Goal: Task Accomplishment & Management: Use online tool/utility

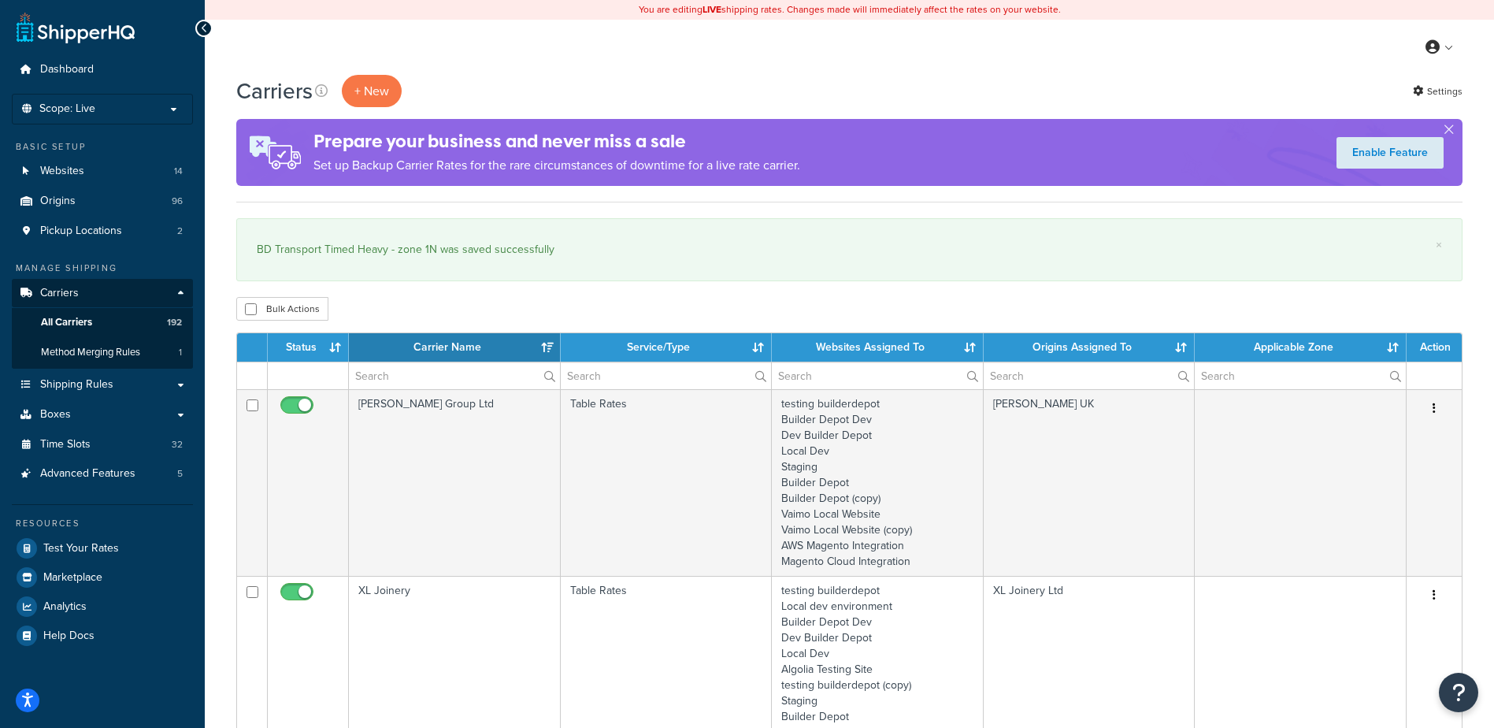
select select "15"
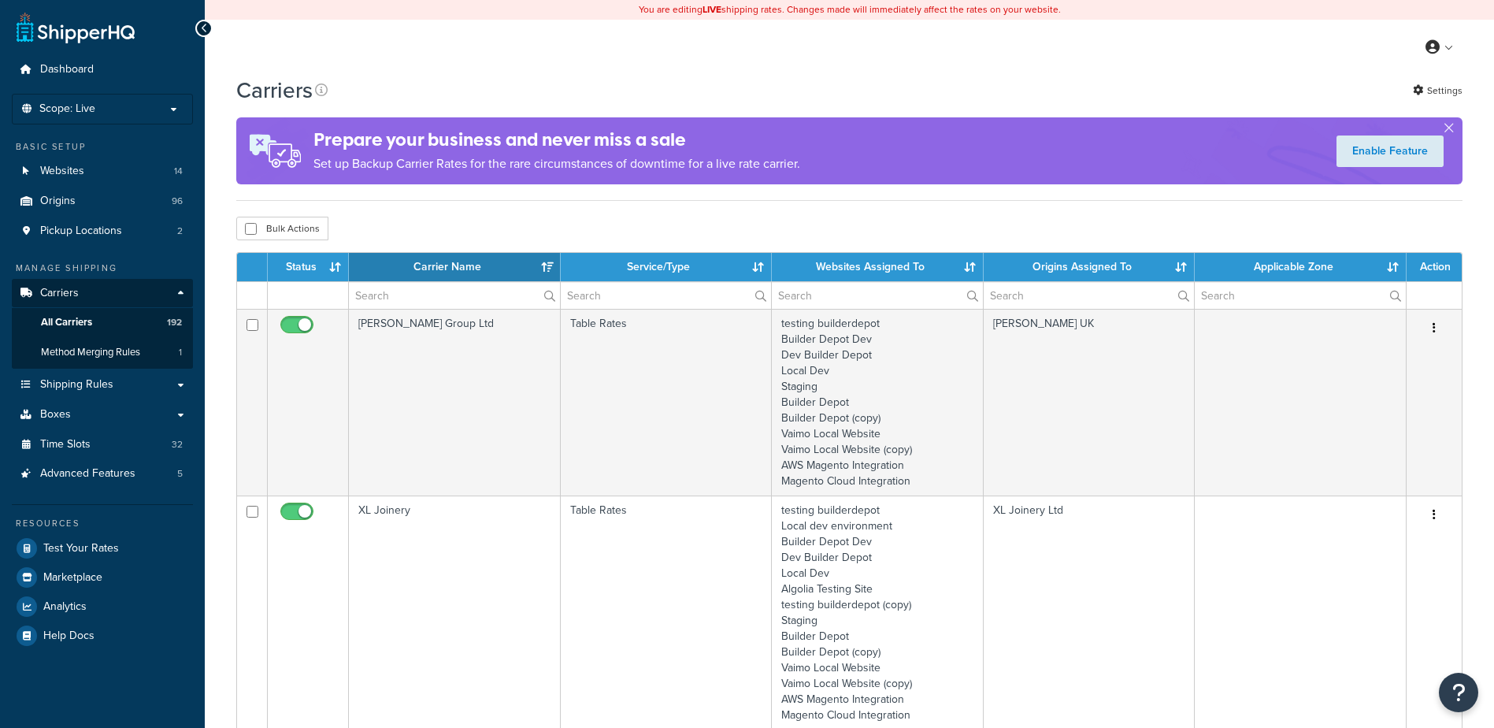
select select "15"
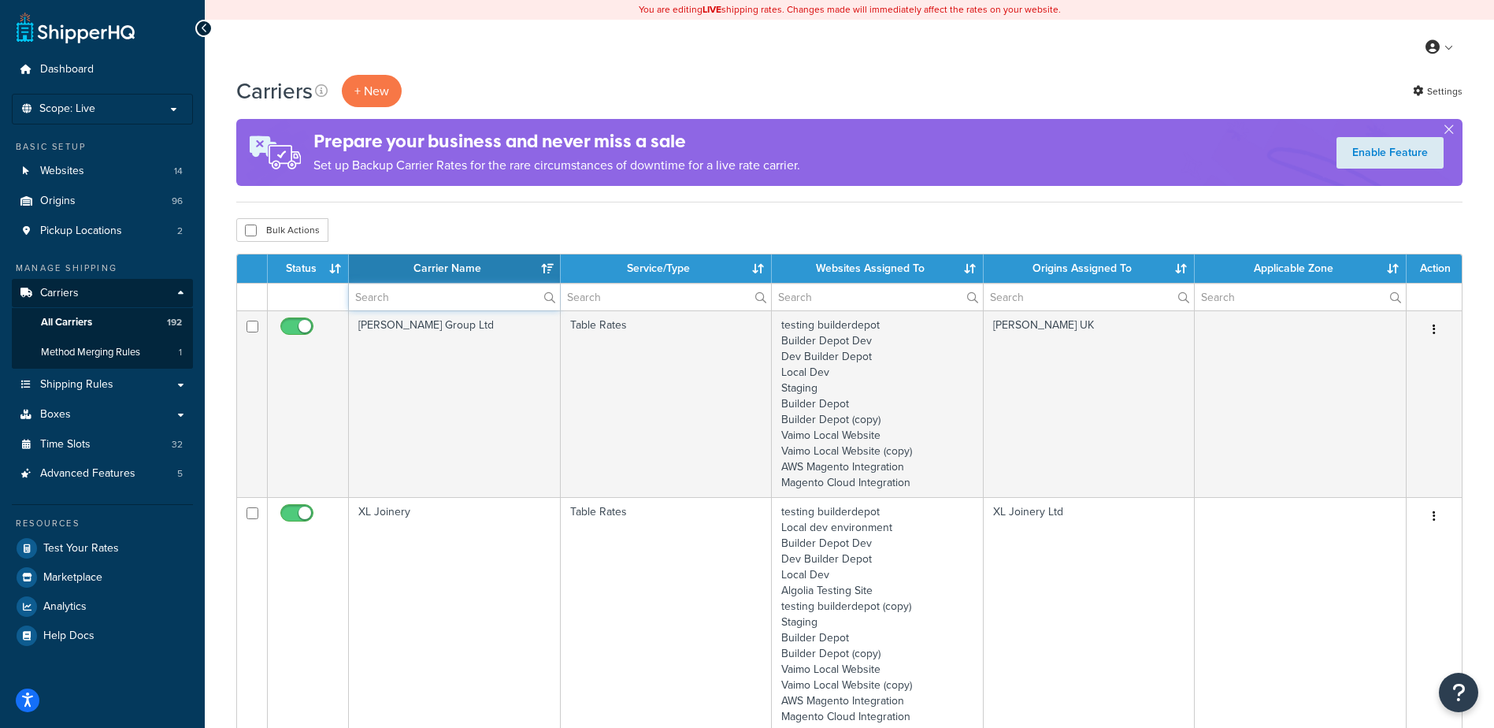
click at [404, 291] on input "text" at bounding box center [454, 297] width 211 height 27
click at [399, 296] on input "text" at bounding box center [454, 297] width 211 height 27
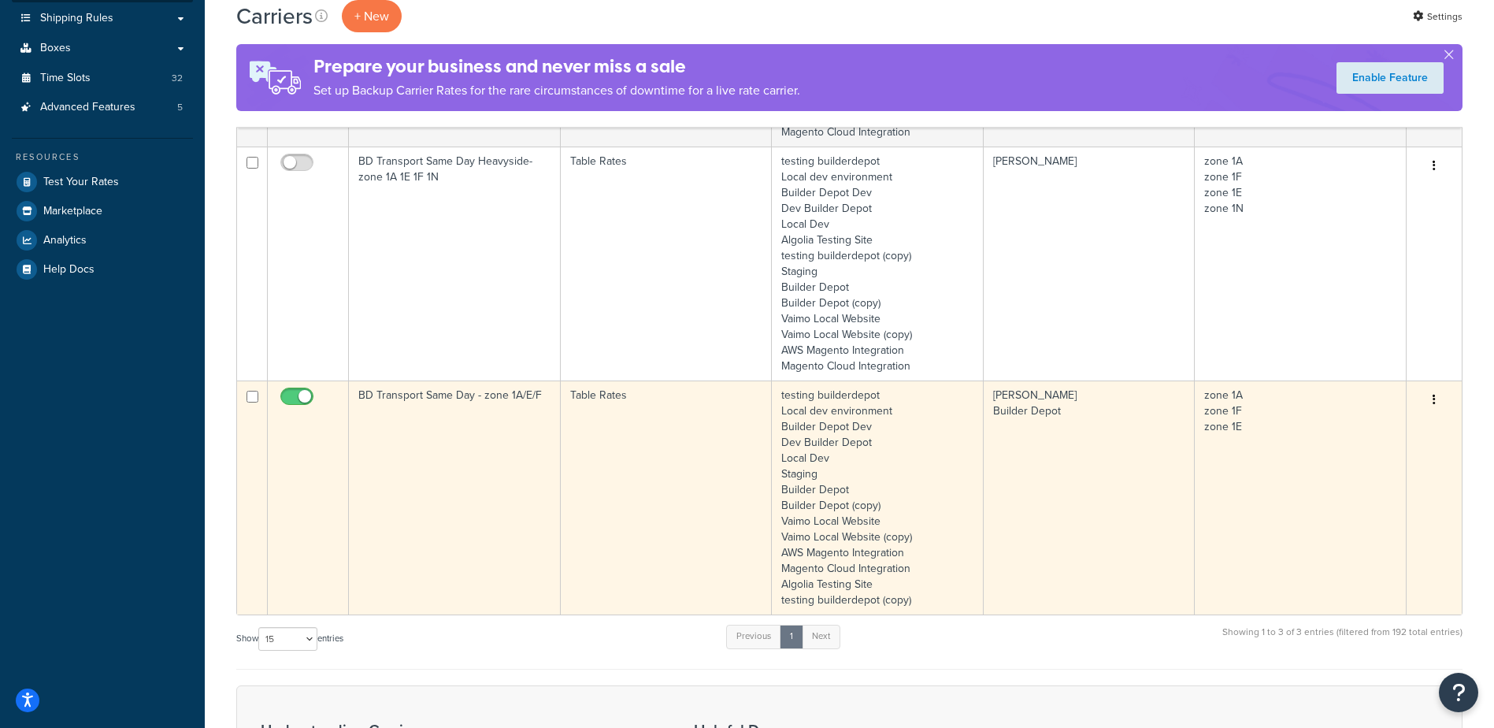
scroll to position [394, 0]
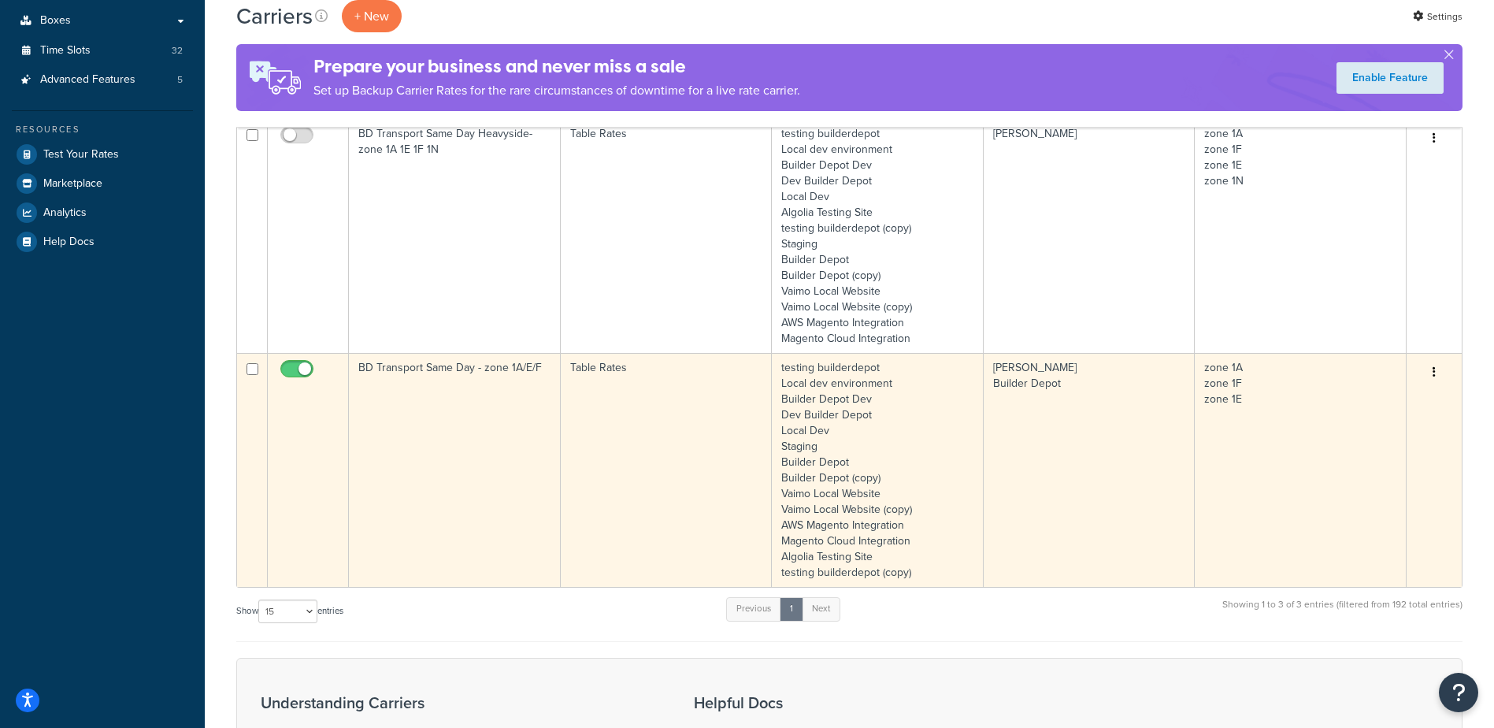
type input "same day"
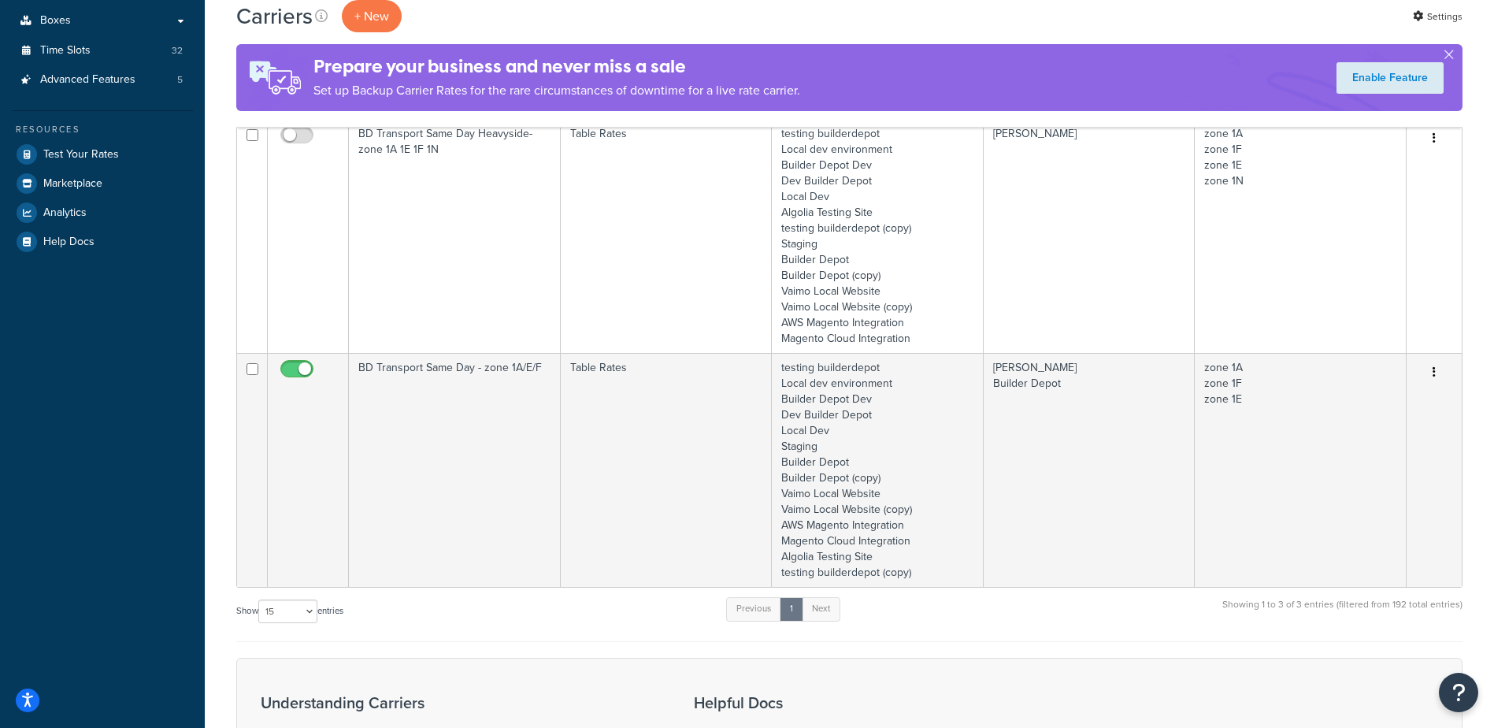
click at [506, 437] on td "BD Transport Same Day - zone 1A/E/F" at bounding box center [455, 470] width 212 height 234
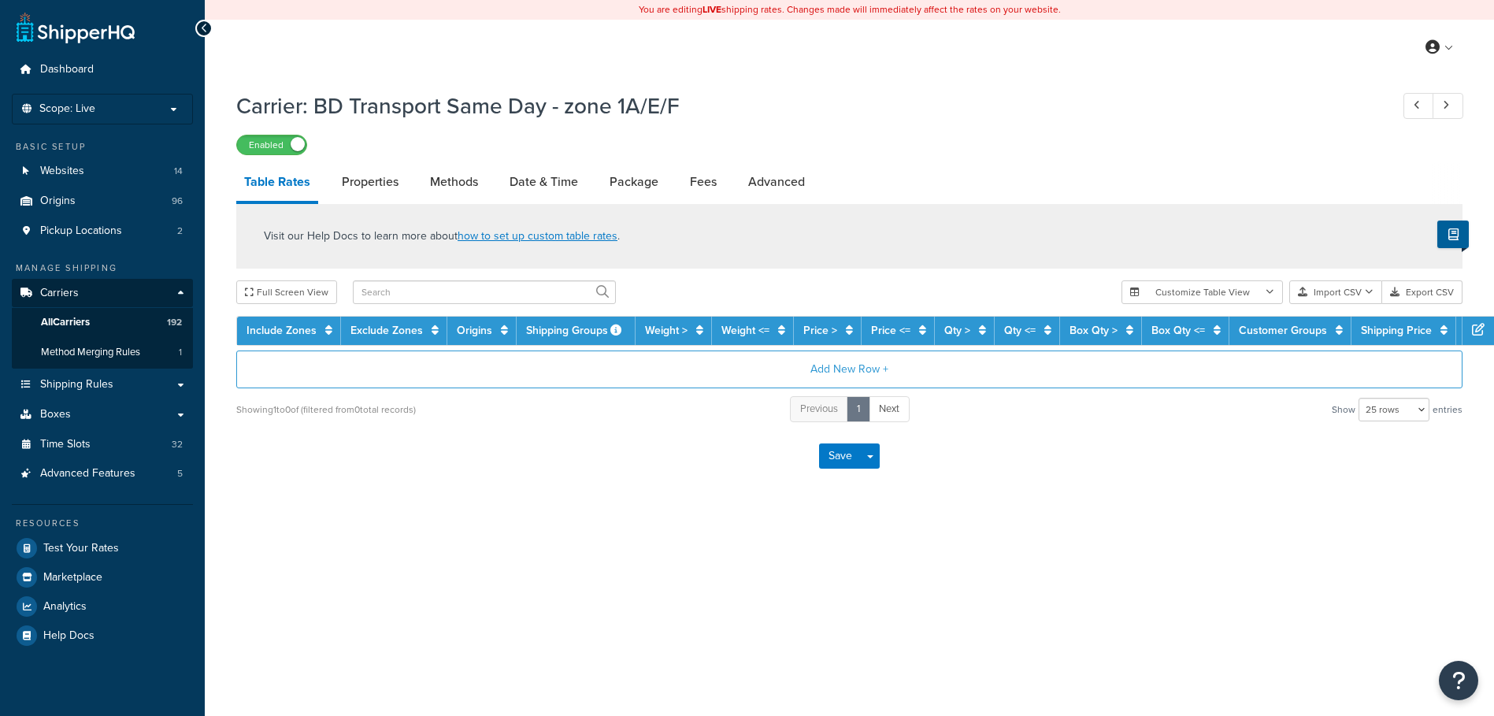
select select "25"
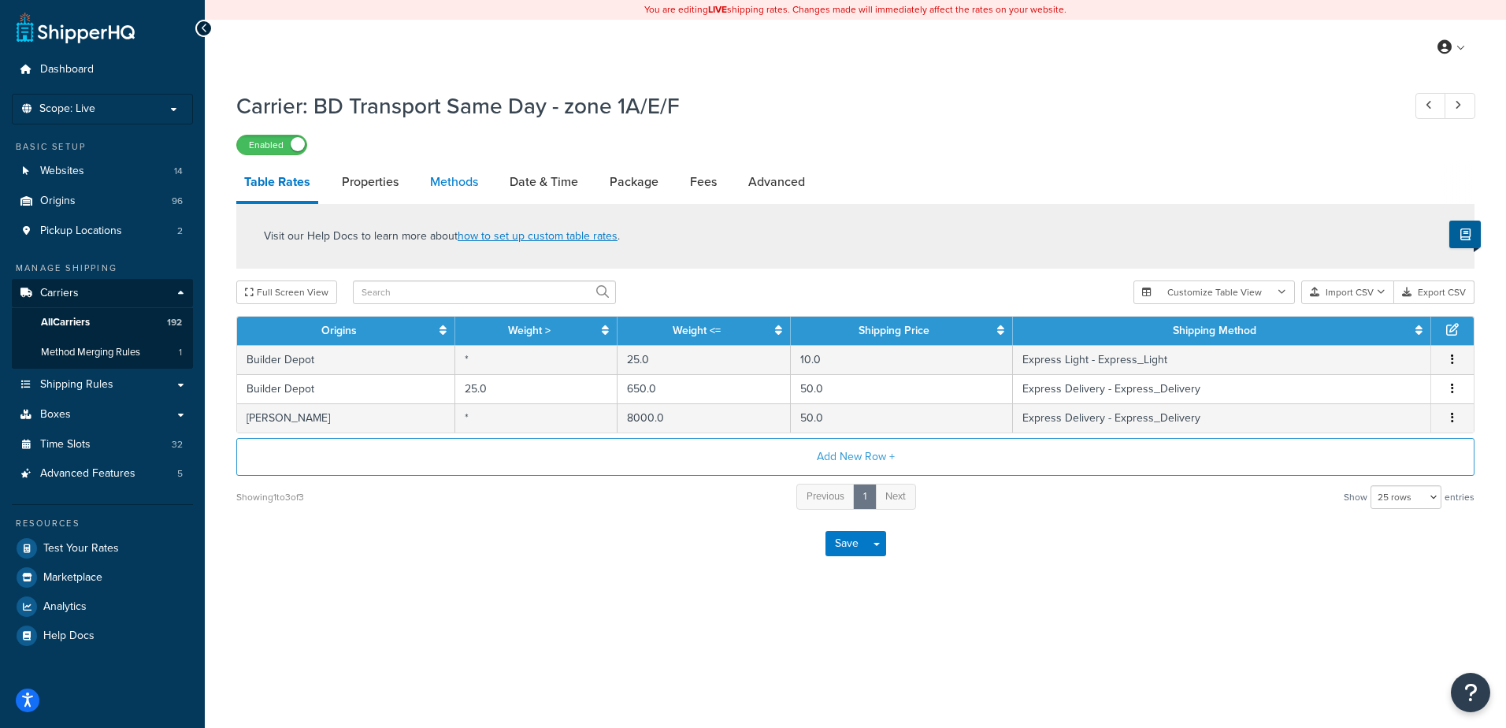
click at [454, 183] on link "Methods" at bounding box center [454, 182] width 64 height 38
select select "25"
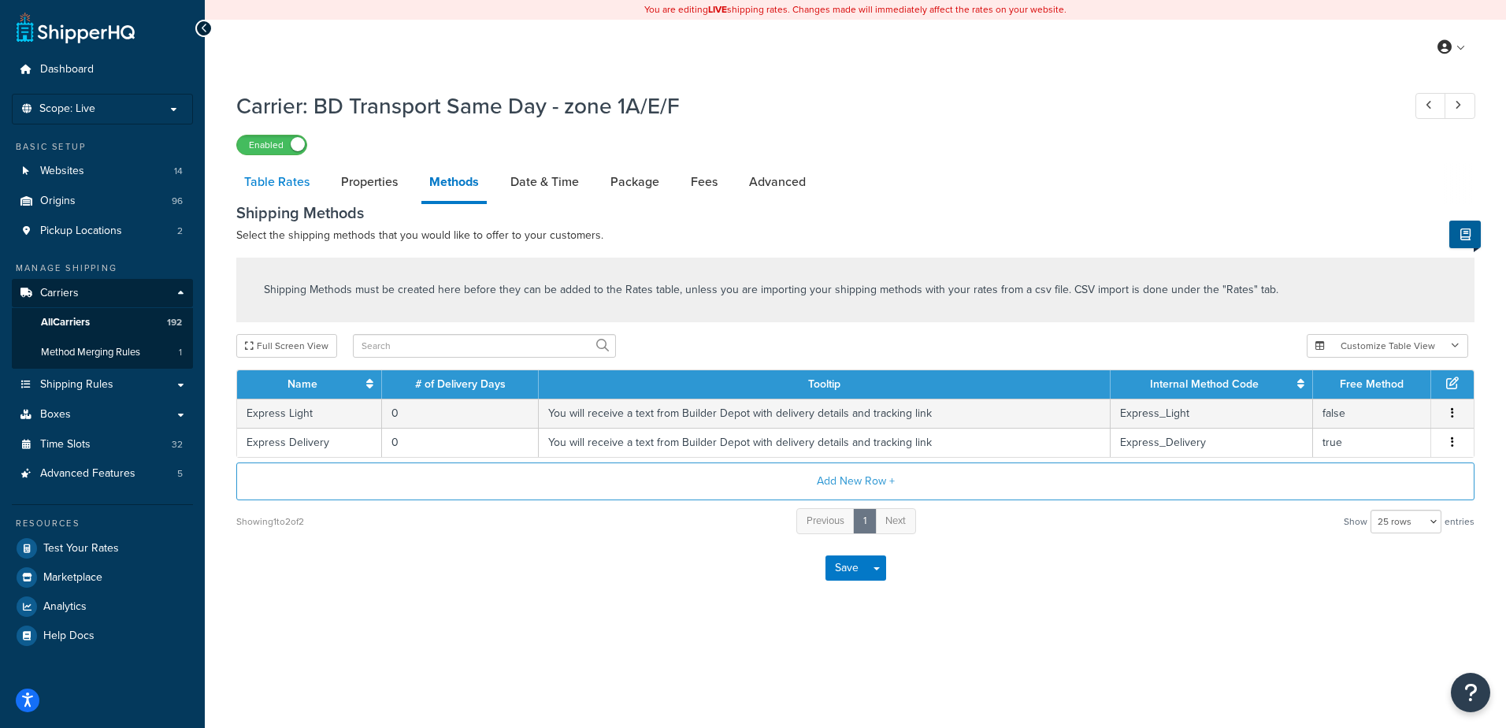
click at [296, 182] on link "Table Rates" at bounding box center [276, 182] width 81 height 38
select select "25"
